Goal: Transaction & Acquisition: Download file/media

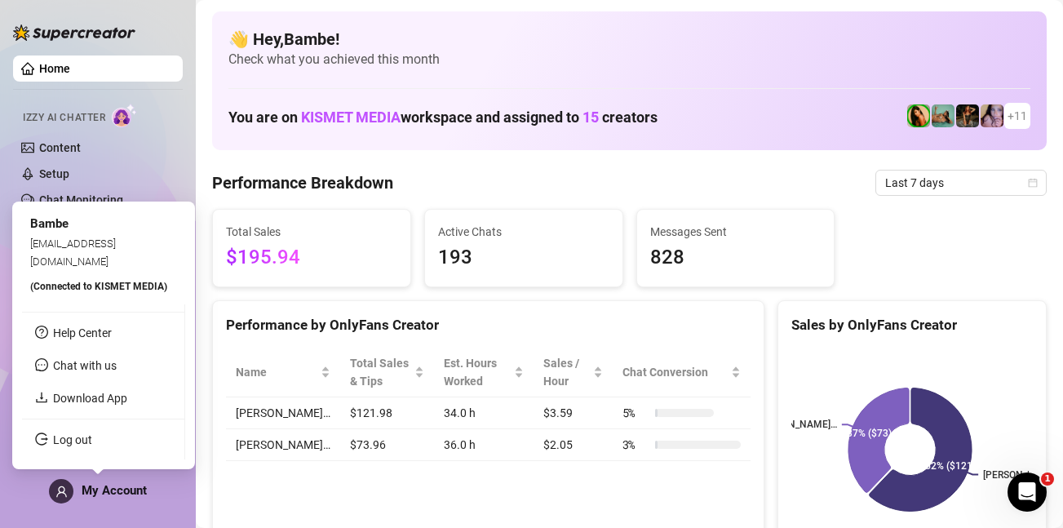
click at [138, 489] on span "My Account" at bounding box center [114, 490] width 65 height 15
click at [127, 401] on link "Download App" at bounding box center [90, 398] width 74 height 13
click at [146, 496] on span "My Account" at bounding box center [114, 490] width 65 height 15
click at [111, 405] on link "Download App" at bounding box center [90, 398] width 74 height 13
